Goal: Navigation & Orientation: Find specific page/section

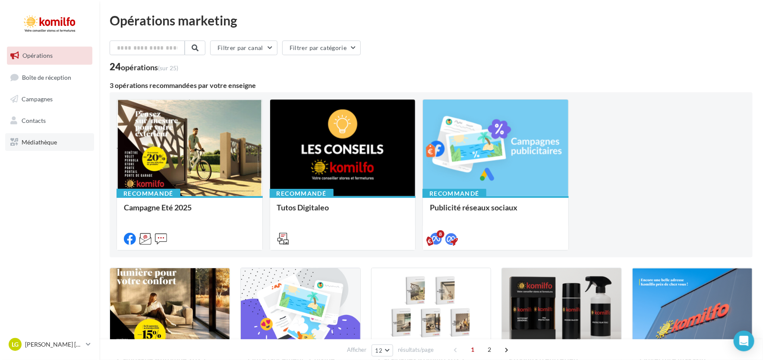
click at [40, 136] on link "Médiathèque" at bounding box center [49, 142] width 89 height 18
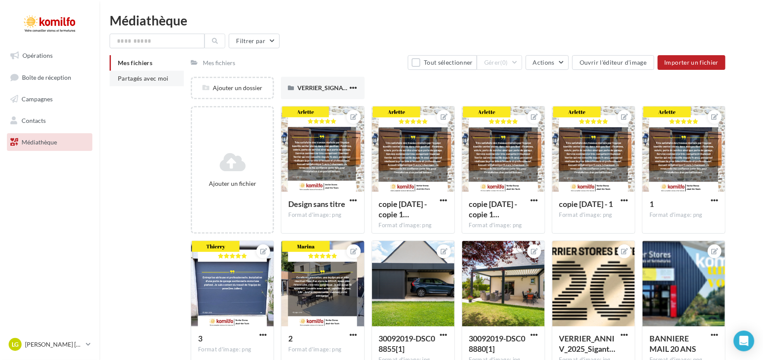
click at [145, 79] on span "Partagés avec moi" at bounding box center [143, 78] width 51 height 7
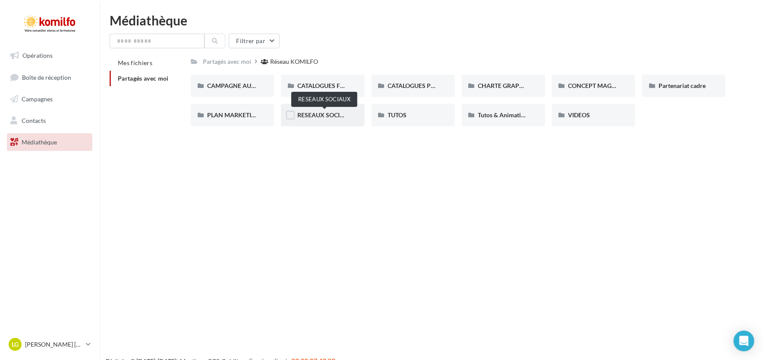
click at [327, 115] on span "RESEAUX SOCIAUX" at bounding box center [324, 114] width 55 height 7
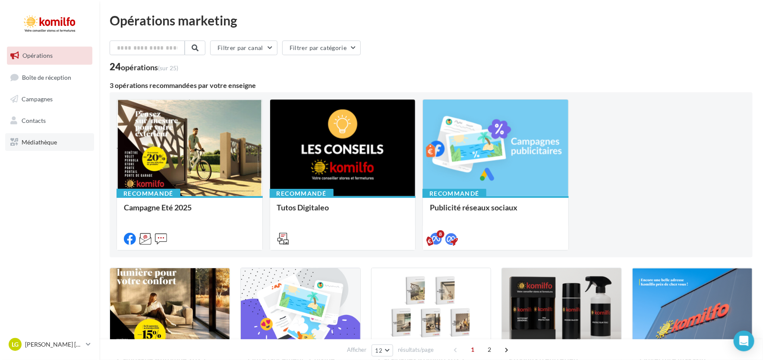
click at [42, 142] on span "Médiathèque" at bounding box center [39, 141] width 35 height 7
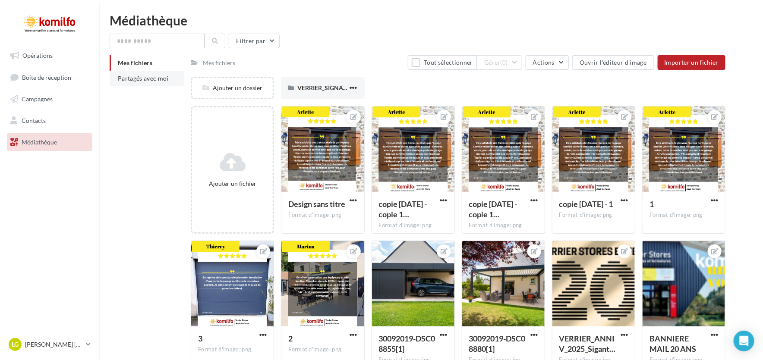
click at [138, 73] on li "Partagés avec moi" at bounding box center [147, 79] width 74 height 16
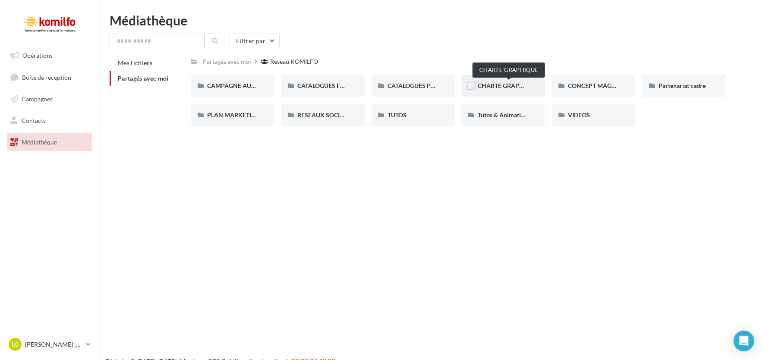
click at [524, 88] on span "CHARTE GRAPHIQUE" at bounding box center [508, 85] width 60 height 7
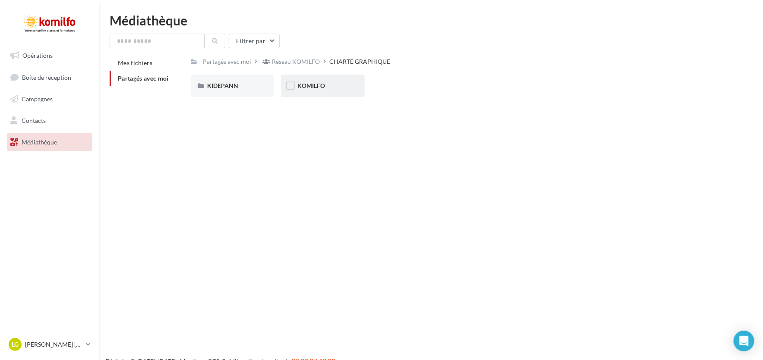
click at [308, 85] on span "KOMILFO" at bounding box center [311, 85] width 28 height 7
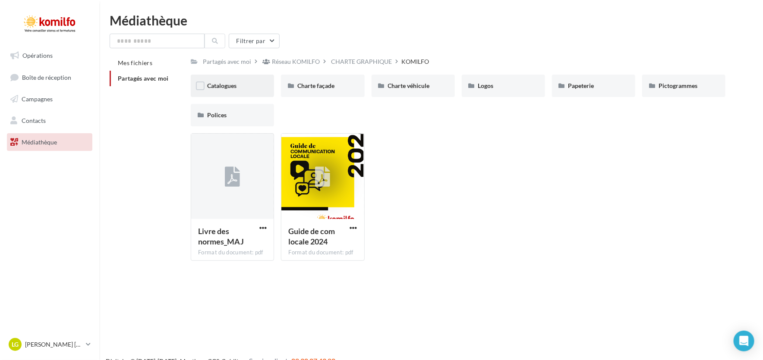
click at [200, 79] on div "Catalogues" at bounding box center [232, 86] width 83 height 22
click at [679, 91] on div "Pictogrammes" at bounding box center [683, 86] width 83 height 22
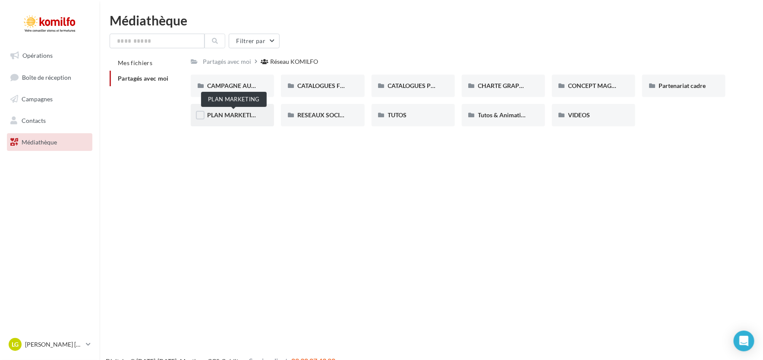
click at [246, 114] on span "PLAN MARKETING" at bounding box center [233, 114] width 53 height 7
click at [572, 123] on div "VIDEOS" at bounding box center [593, 115] width 83 height 22
click at [323, 111] on span "RESEAUX SOCIAUX" at bounding box center [324, 114] width 55 height 7
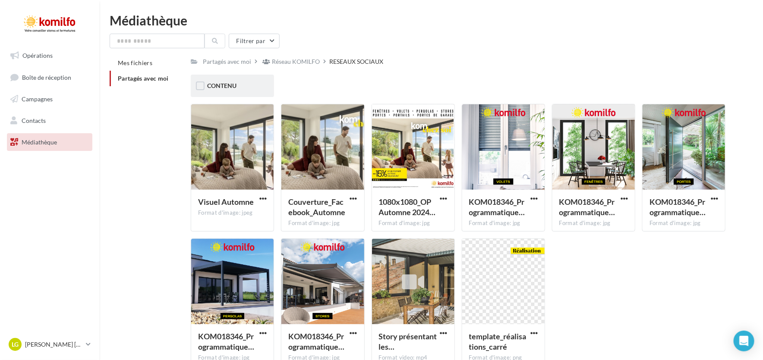
click at [264, 88] on div "CONTENU" at bounding box center [232, 86] width 83 height 22
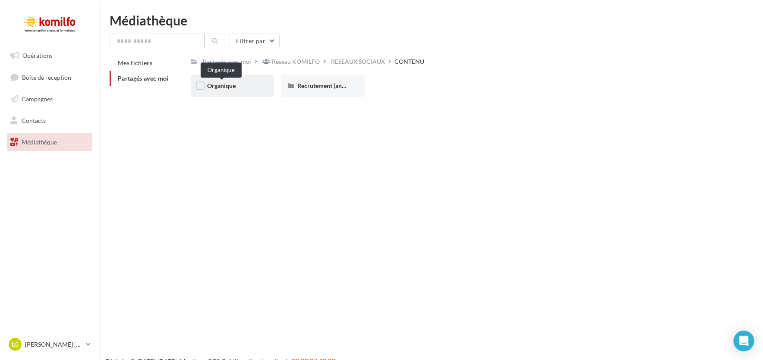
click at [230, 89] on span "Organique" at bounding box center [221, 85] width 28 height 7
